Goal: Navigation & Orientation: Find specific page/section

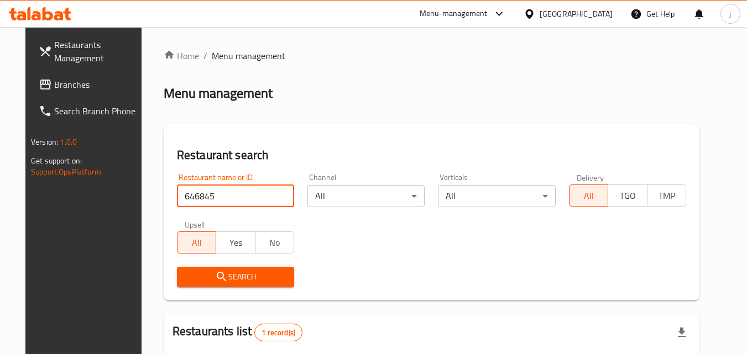
scroll to position [139, 0]
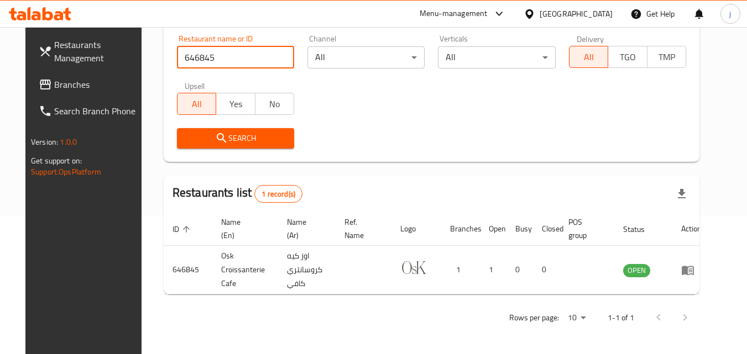
click at [559, 17] on div "[GEOGRAPHIC_DATA]" at bounding box center [576, 14] width 73 height 12
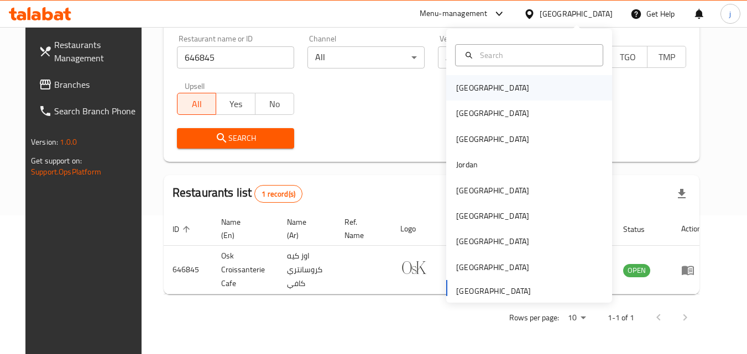
click at [477, 91] on div "[GEOGRAPHIC_DATA]" at bounding box center [492, 87] width 91 height 25
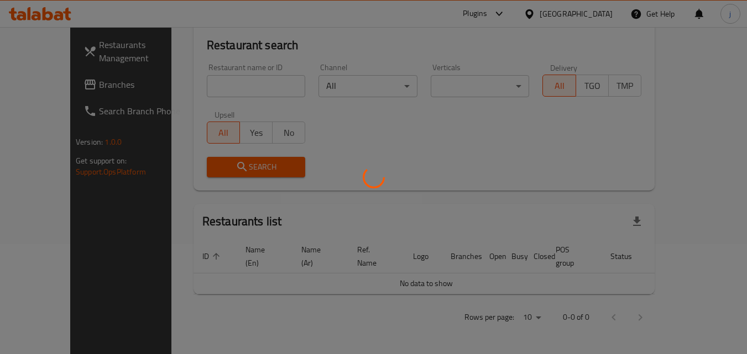
scroll to position [97, 0]
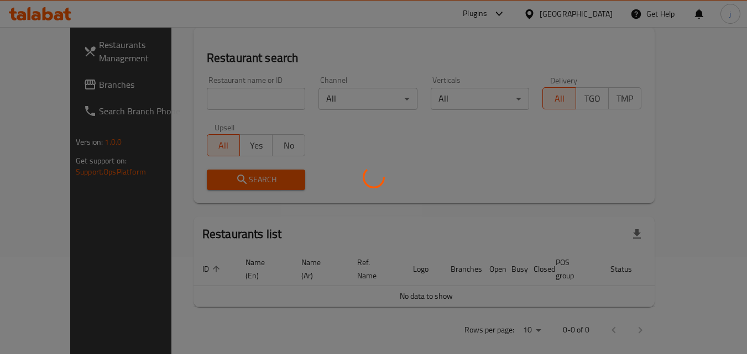
click at [47, 81] on div at bounding box center [373, 177] width 747 height 354
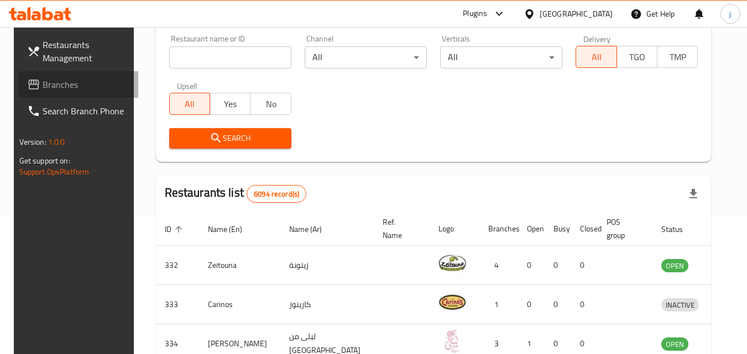
click at [70, 79] on span "Branches" at bounding box center [86, 84] width 87 height 13
